Goal: Task Accomplishment & Management: Use online tool/utility

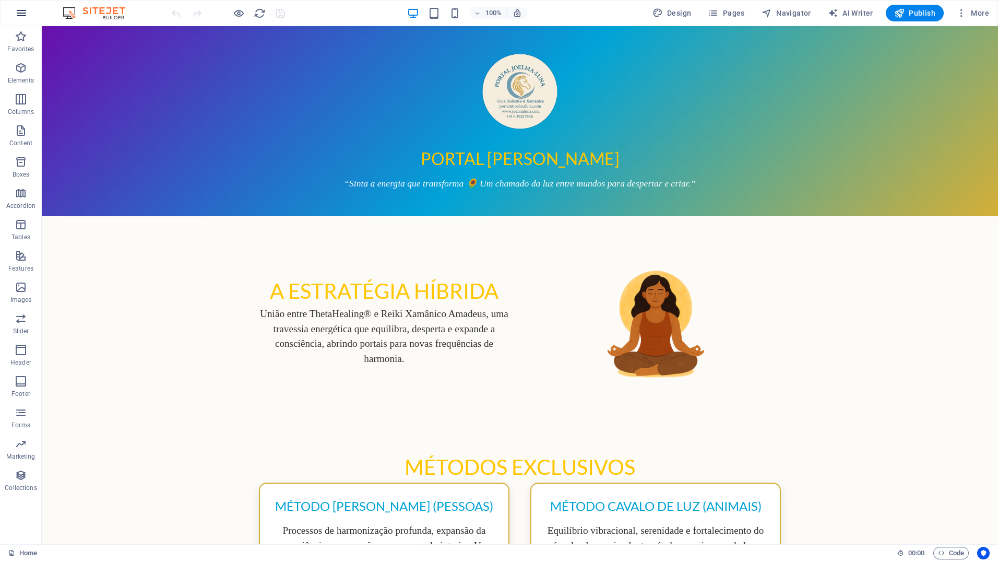
click at [23, 15] on icon "button" at bounding box center [21, 13] width 13 height 13
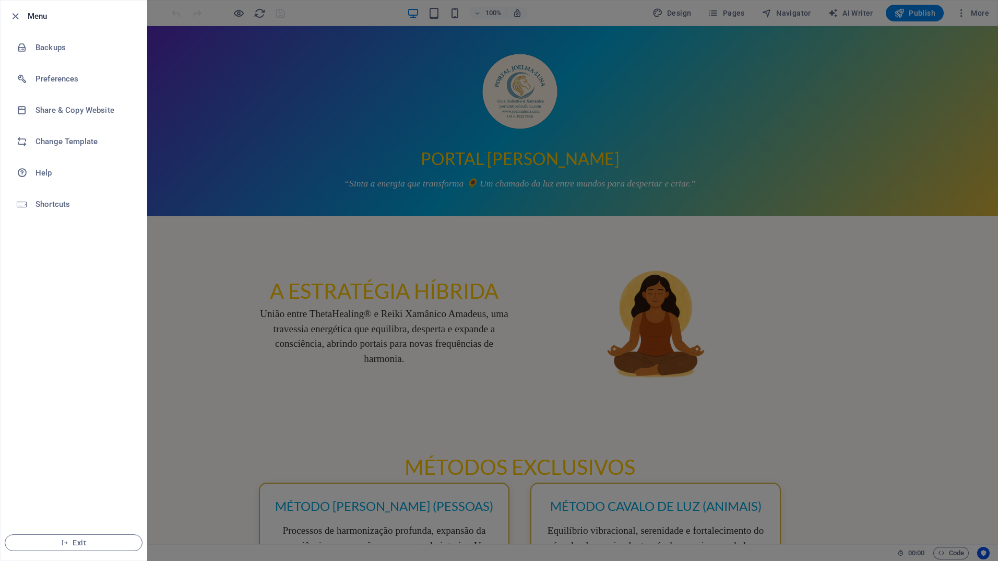
click at [231, 155] on div at bounding box center [499, 280] width 998 height 561
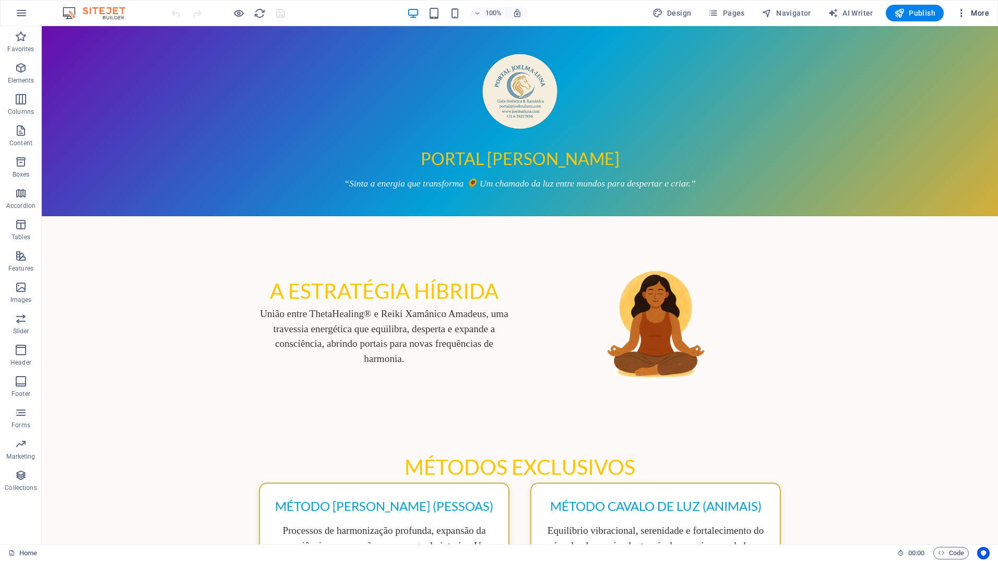
click at [960, 15] on icon "button" at bounding box center [961, 13] width 10 height 10
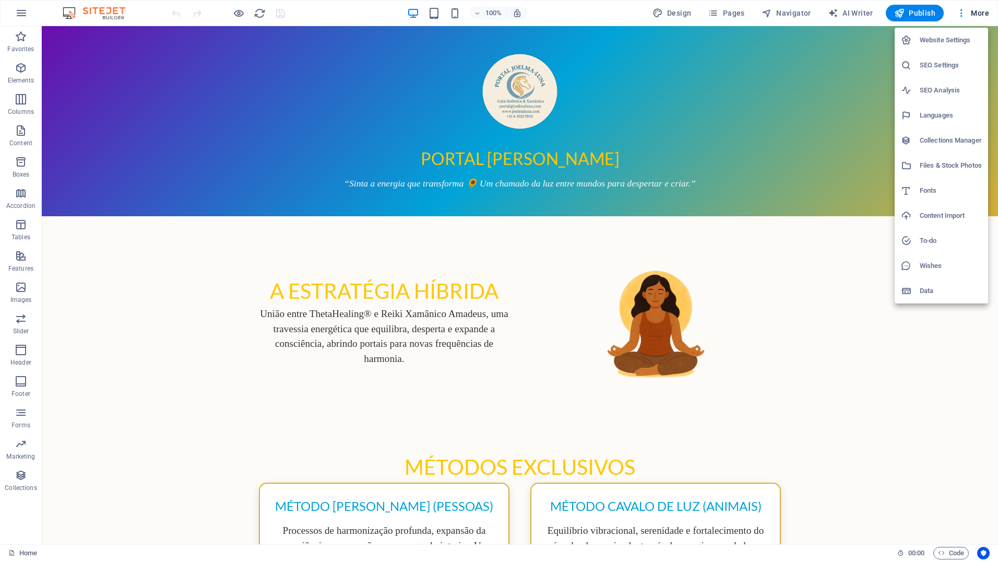
click at [951, 38] on h6 "Website Settings" at bounding box center [951, 40] width 62 height 13
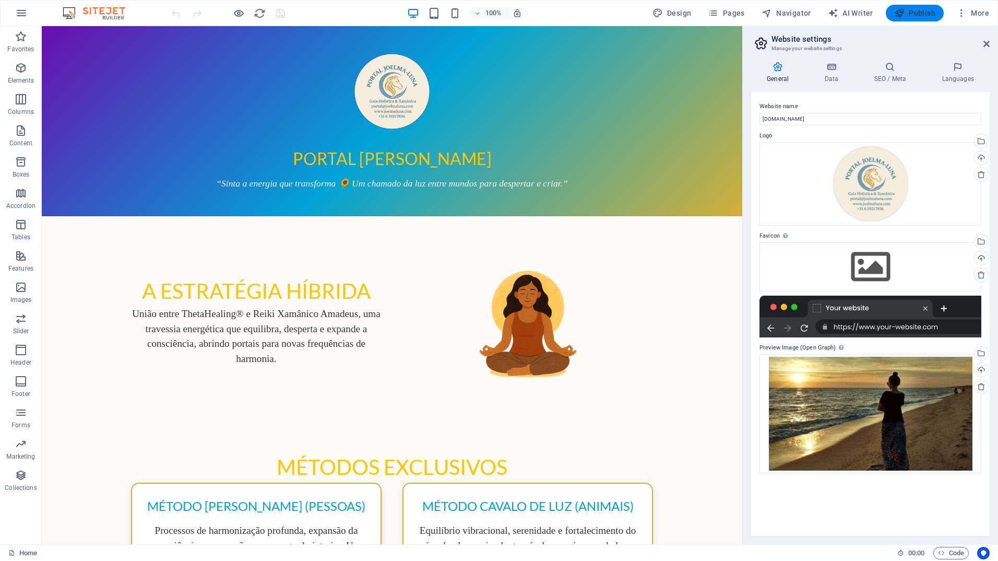
click at [917, 14] on span "Publish" at bounding box center [914, 13] width 41 height 10
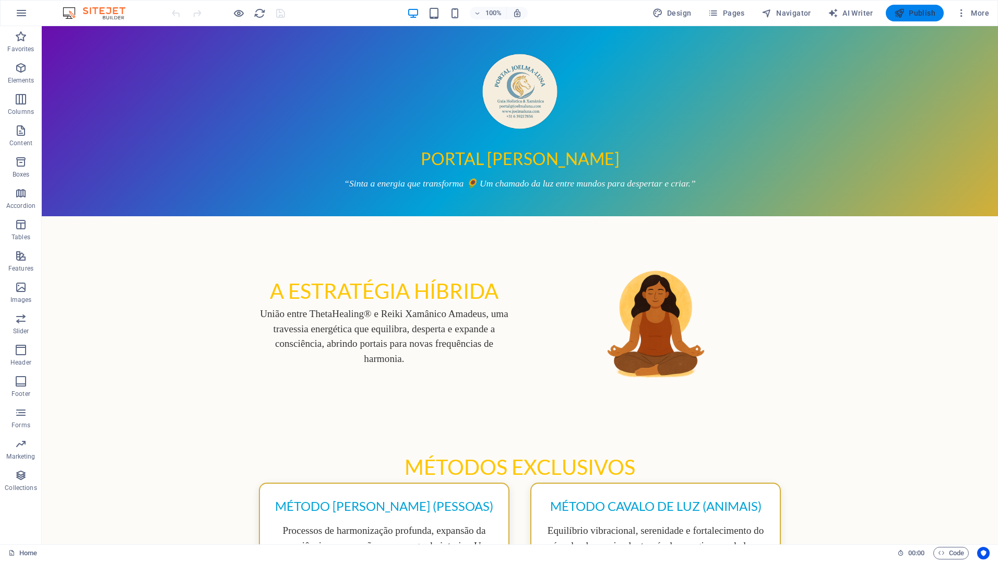
click at [907, 13] on span "Publish" at bounding box center [914, 13] width 41 height 10
click at [917, 14] on span "Publish" at bounding box center [914, 13] width 41 height 10
